Goal: Information Seeking & Learning: Learn about a topic

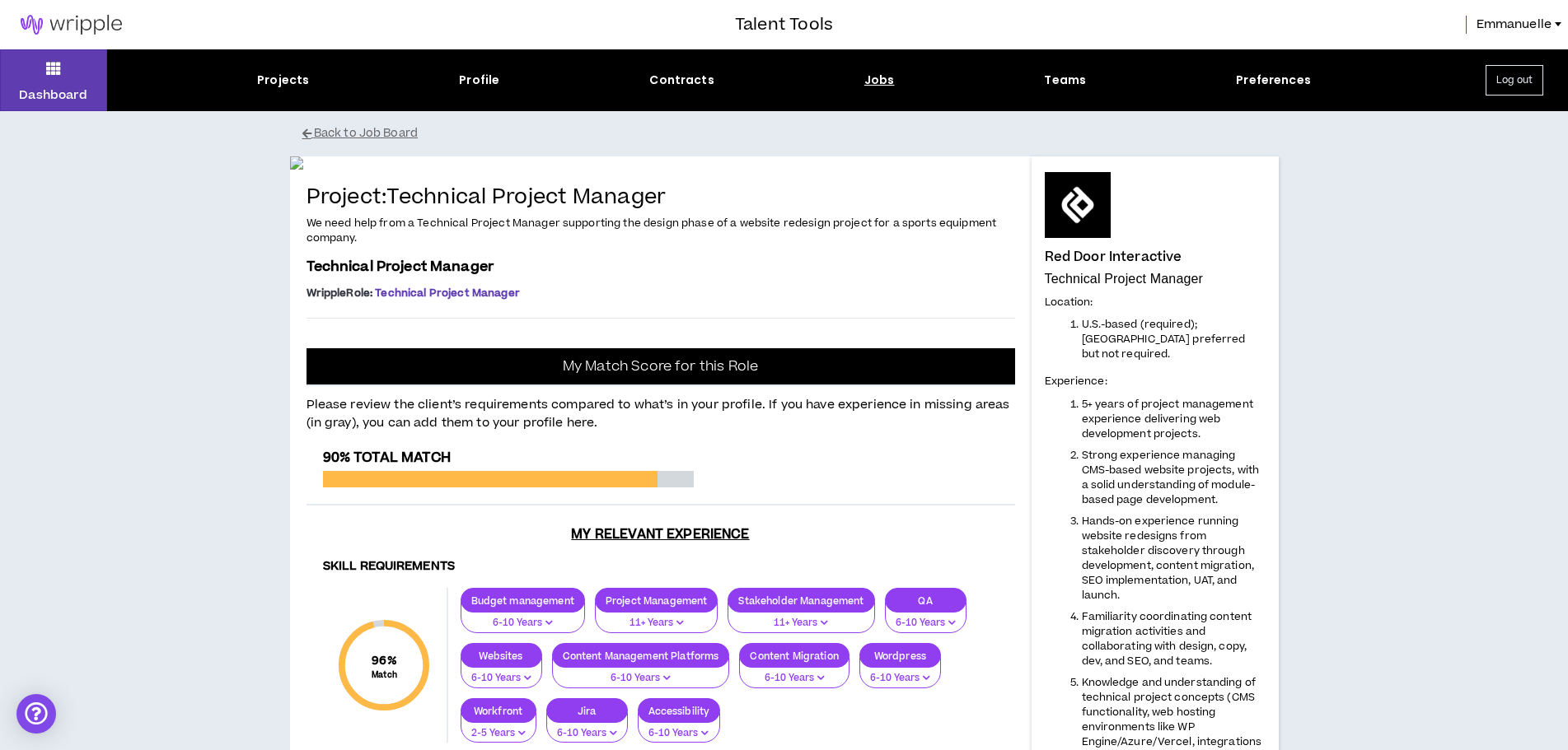
scroll to position [823, 0]
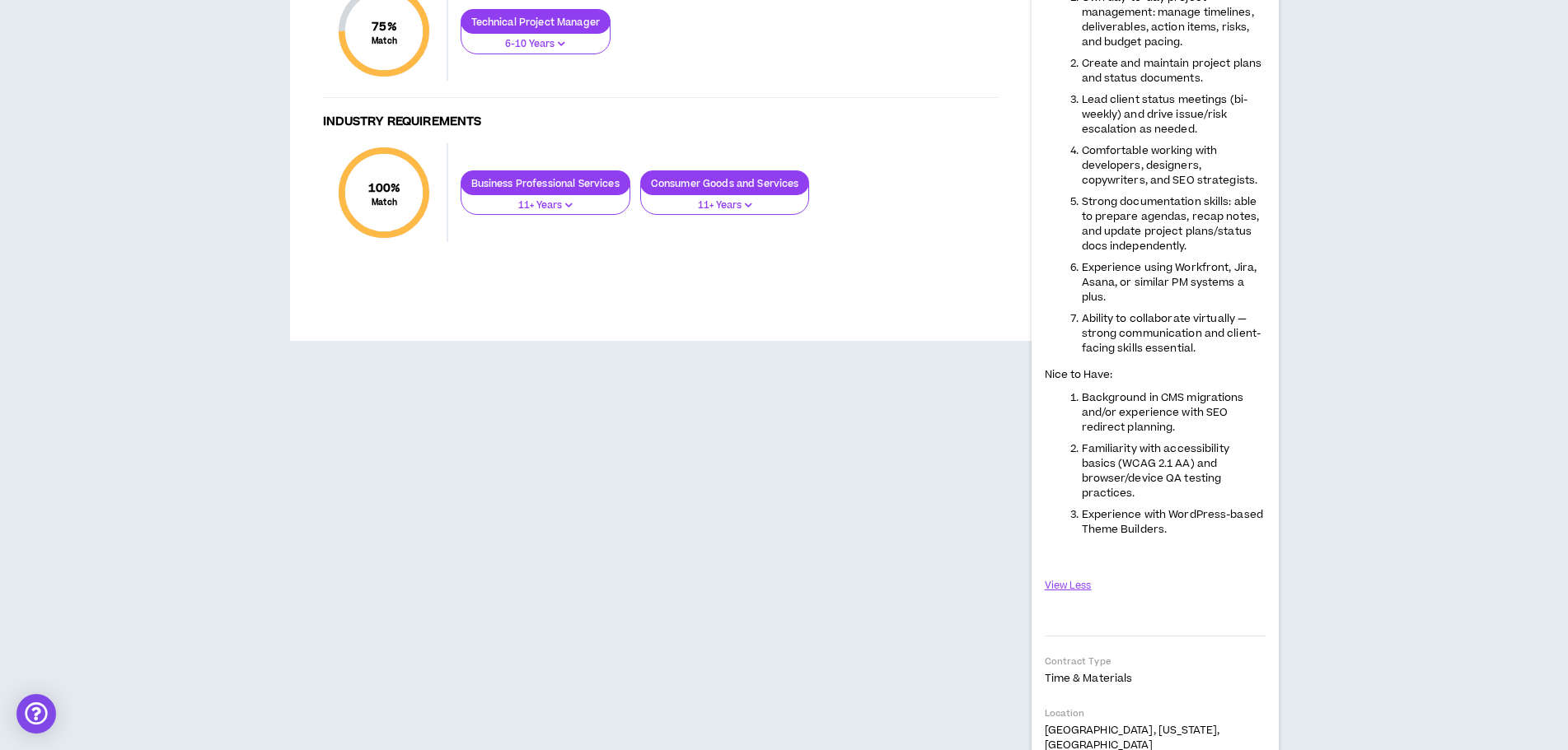
click at [1188, 392] on span "Background in CMS migrations and/or experience with SEO redirect planning." at bounding box center [1162, 412] width 162 height 44
click at [1065, 572] on button "View Less" at bounding box center [1068, 586] width 48 height 29
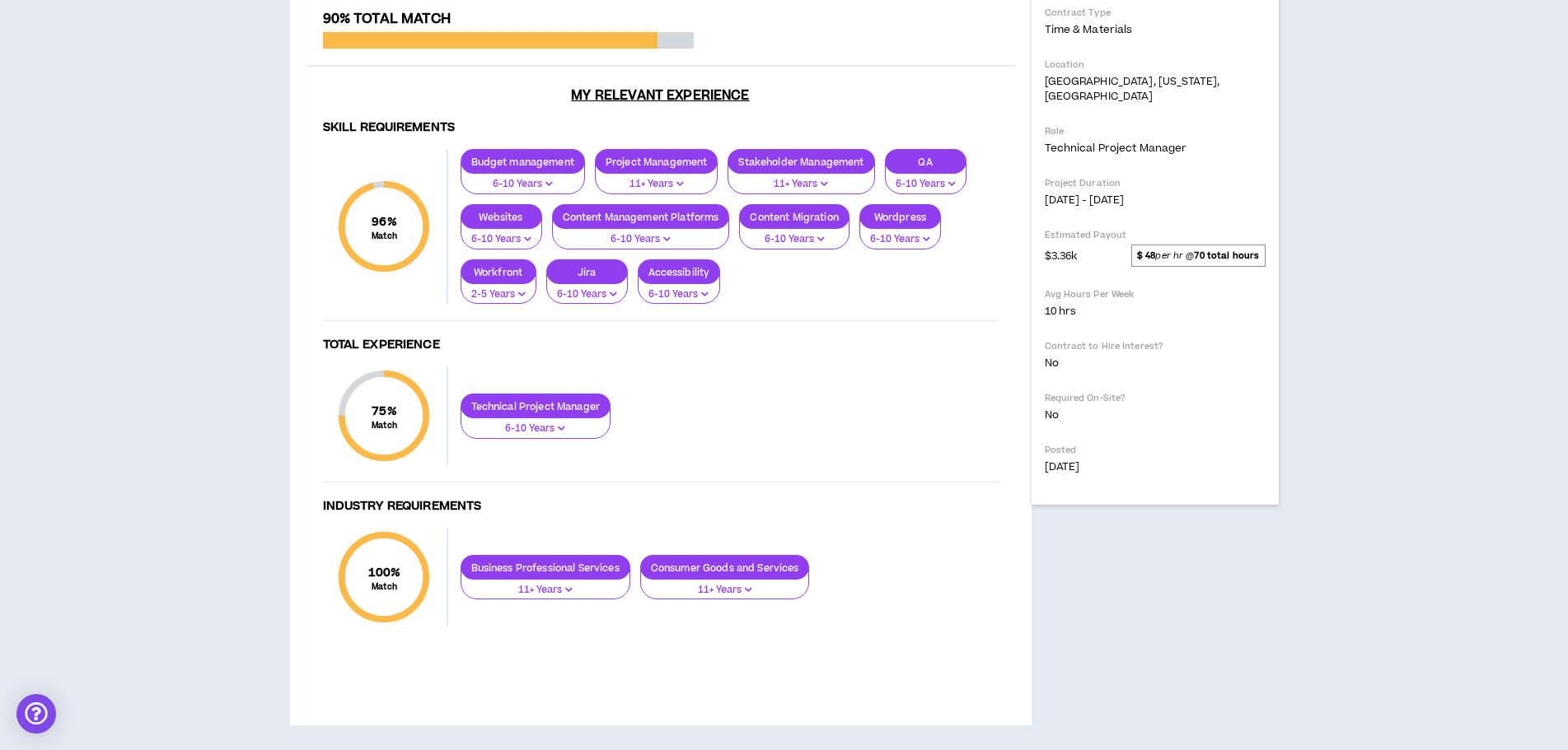
scroll to position [0, 0]
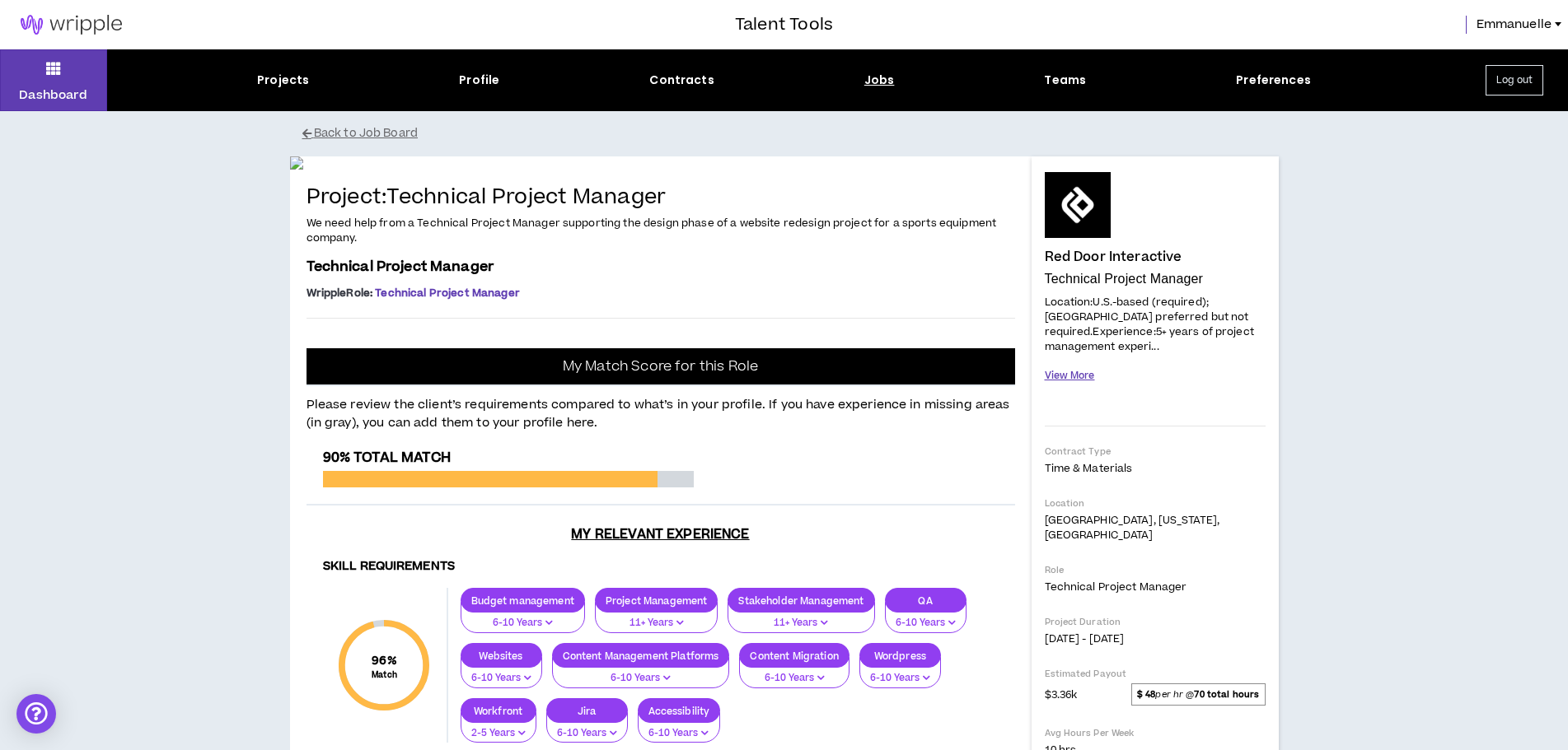
click at [1055, 362] on button "View More" at bounding box center [1070, 375] width 51 height 29
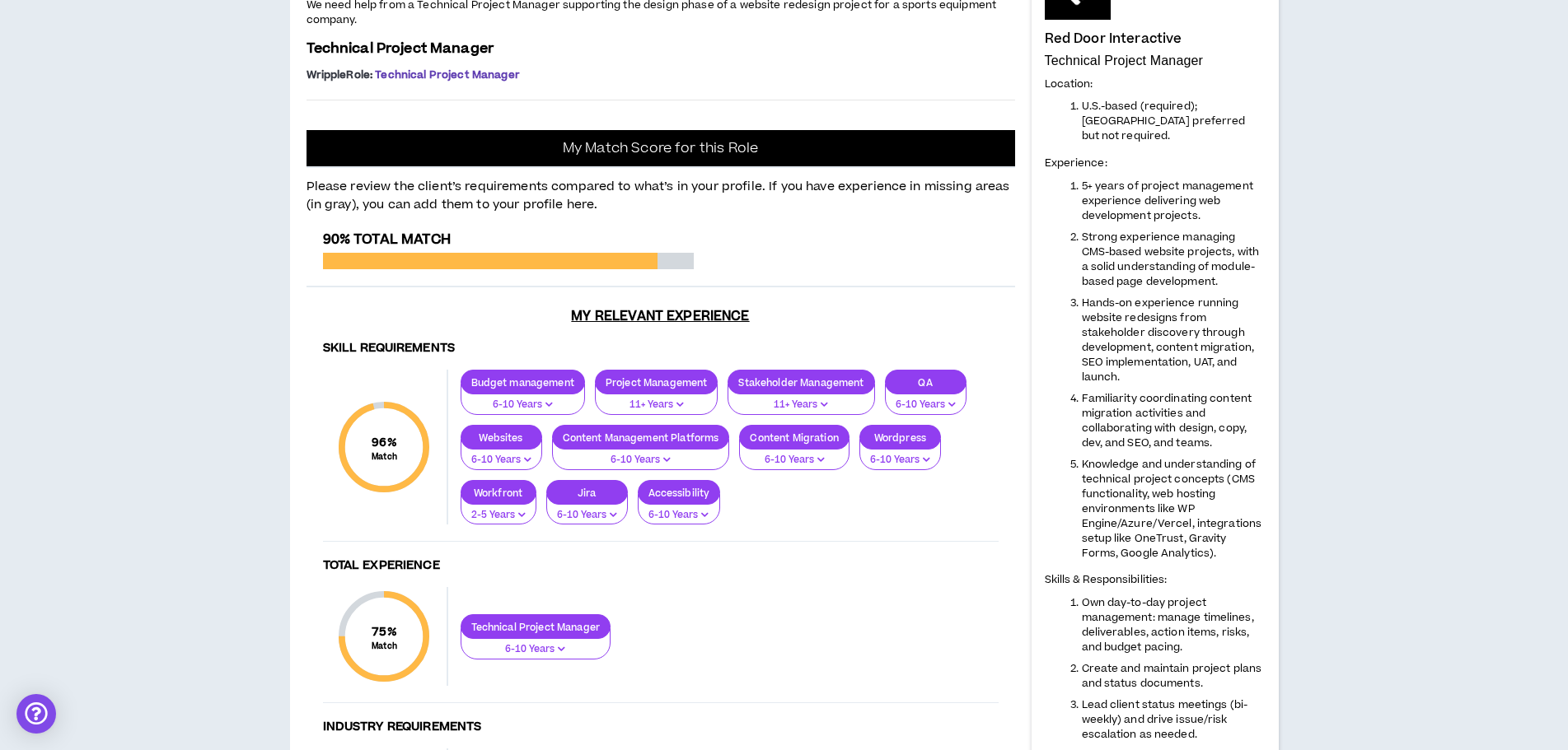
scroll to position [247, 0]
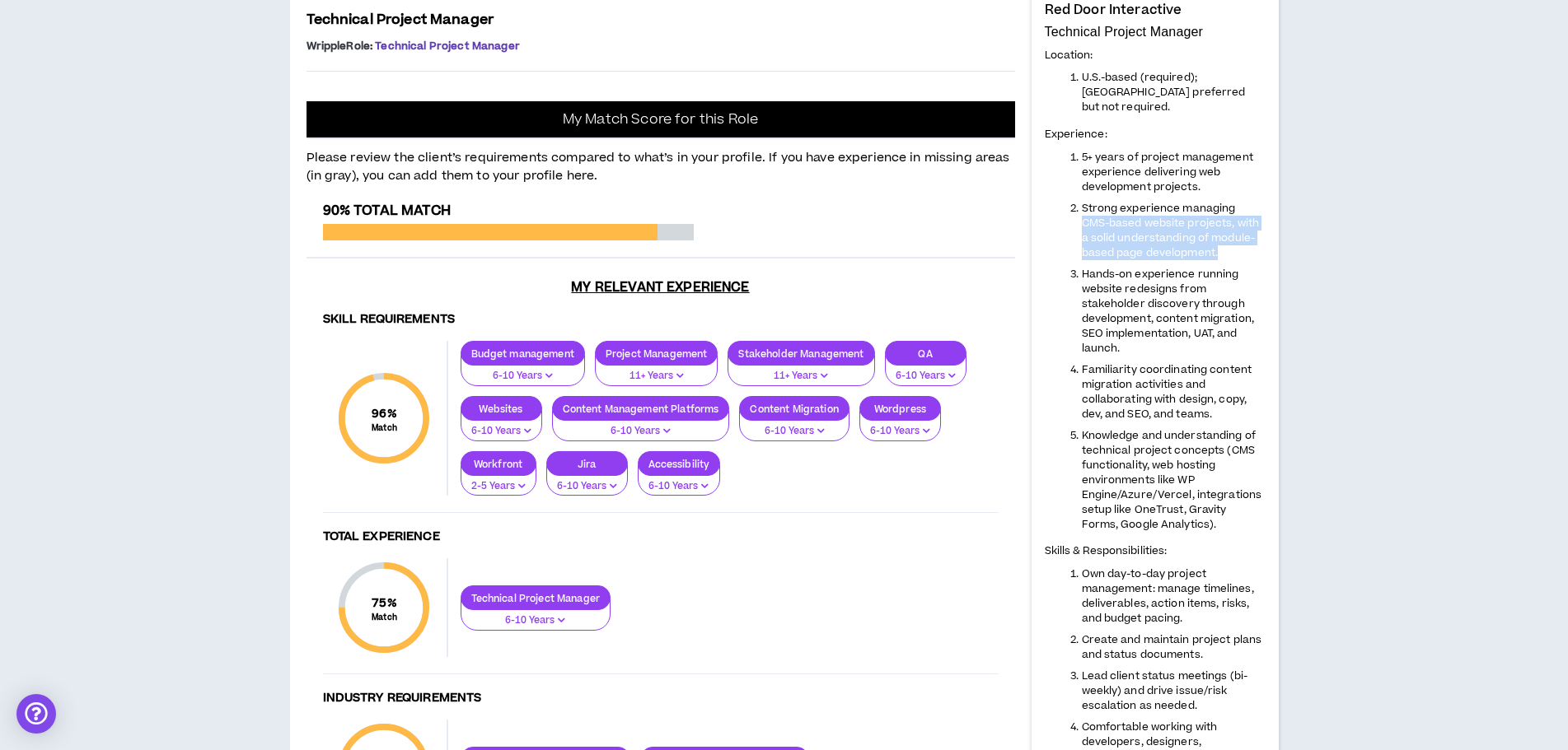
drag, startPoint x: 1234, startPoint y: 189, endPoint x: 1256, endPoint y: 242, distance: 57.4
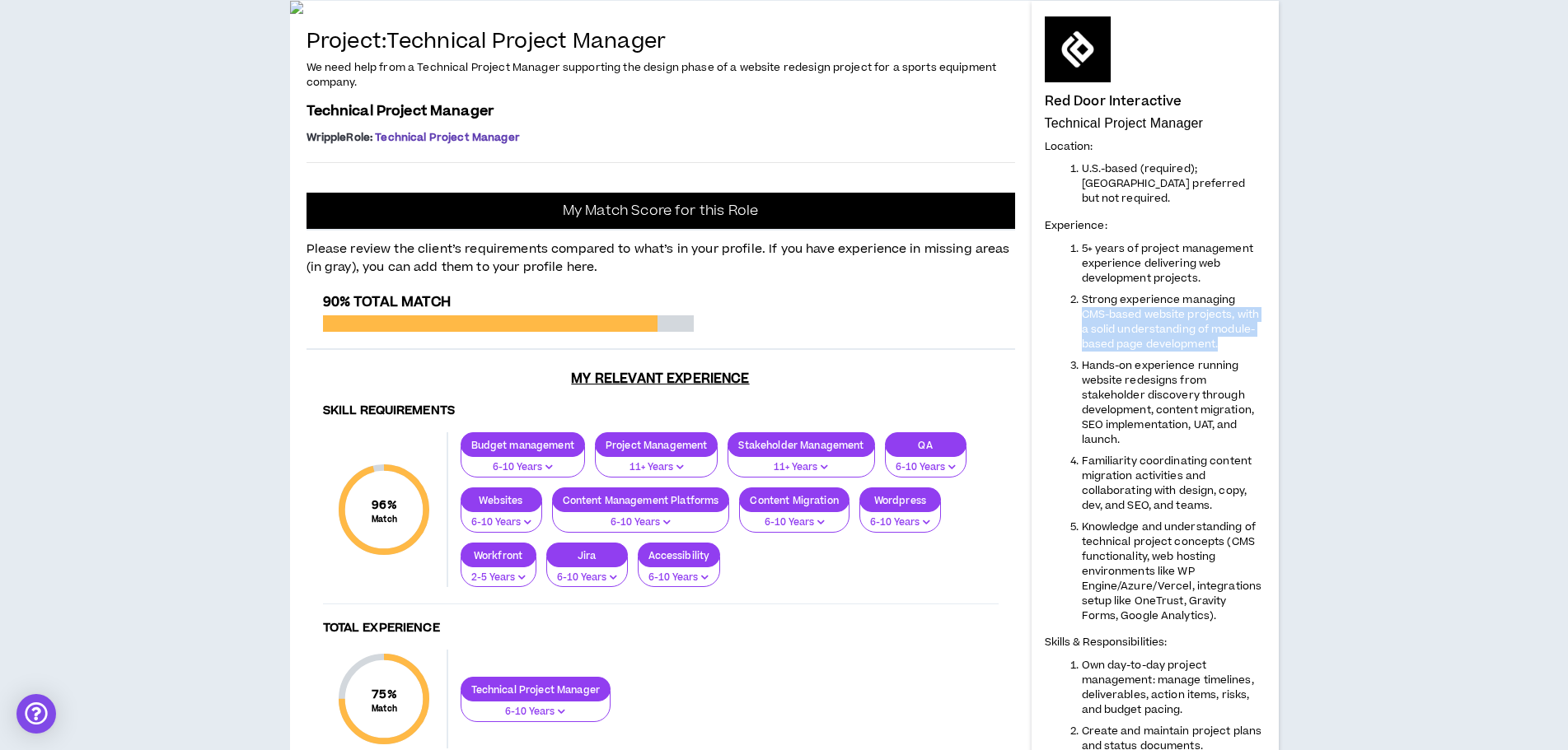
scroll to position [164, 0]
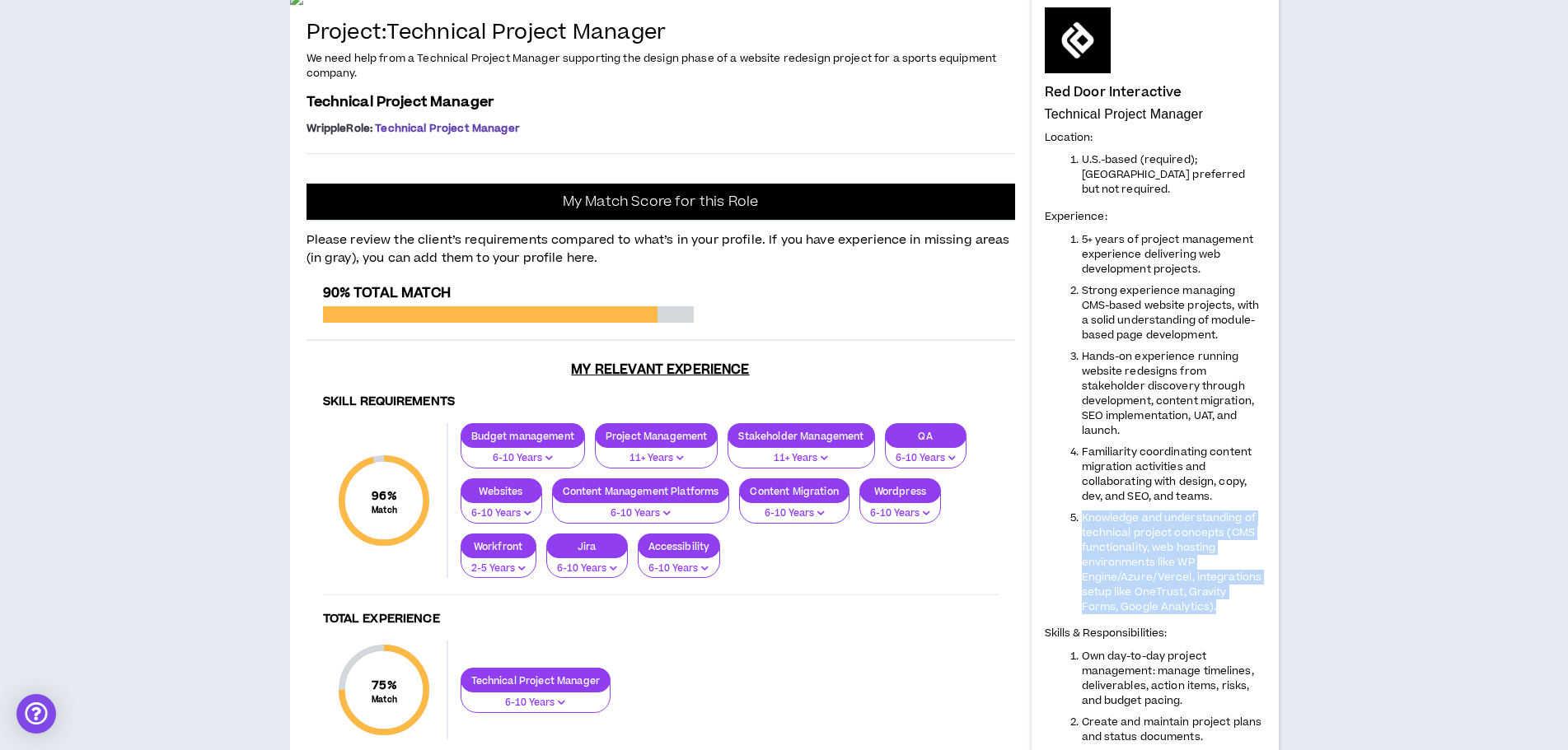
drag, startPoint x: 1084, startPoint y: 501, endPoint x: 1227, endPoint y: 587, distance: 166.9
click at [1227, 587] on li "Knowledge and understanding of technical project concepts (CMS functionality, w…" at bounding box center [1174, 562] width 184 height 104
copy span "Knowledge and understanding of technical project concepts (CMS functionality, w…"
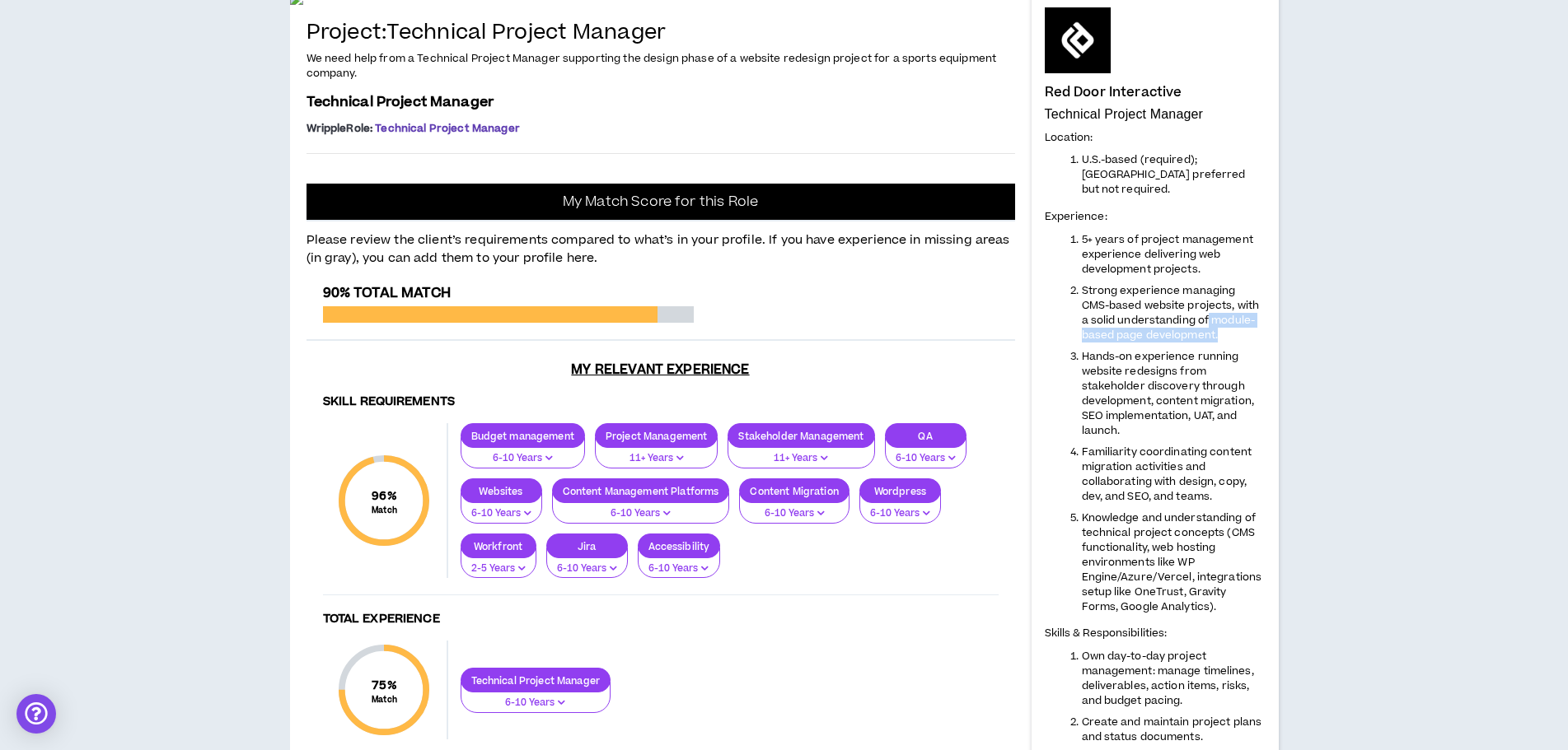
drag, startPoint x: 1200, startPoint y: 308, endPoint x: 1225, endPoint y: 325, distance: 30.2
click at [1225, 325] on li "Strong experience managing CMS-based website projects, with a solid understandi…" at bounding box center [1174, 313] width 184 height 59
copy span "module-based page development."
